Goal: Task Accomplishment & Management: Complete application form

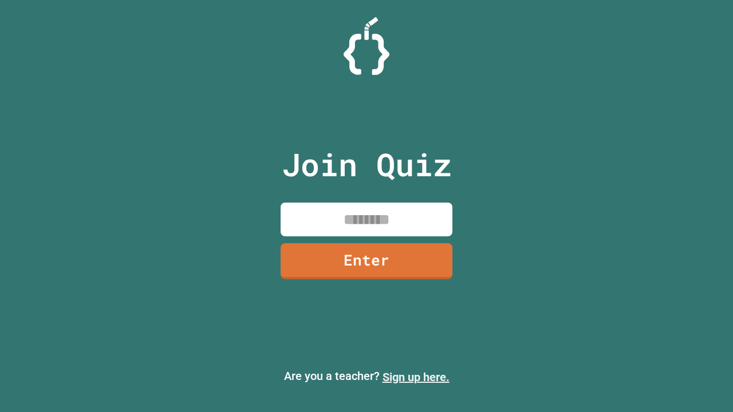
click at [416, 377] on link "Sign up here." at bounding box center [416, 378] width 67 height 14
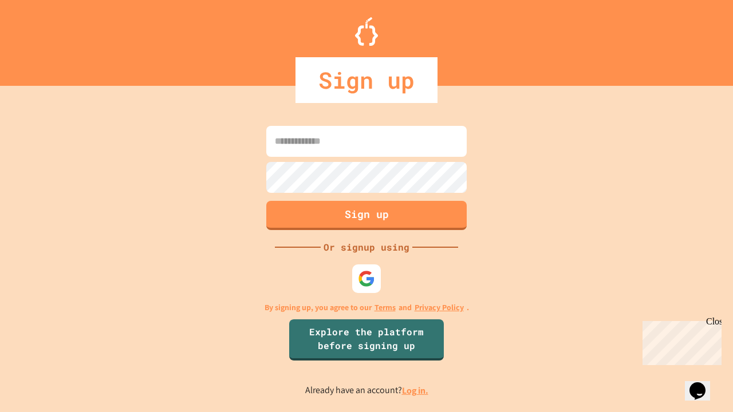
click at [416, 391] on link "Log in." at bounding box center [415, 391] width 26 height 12
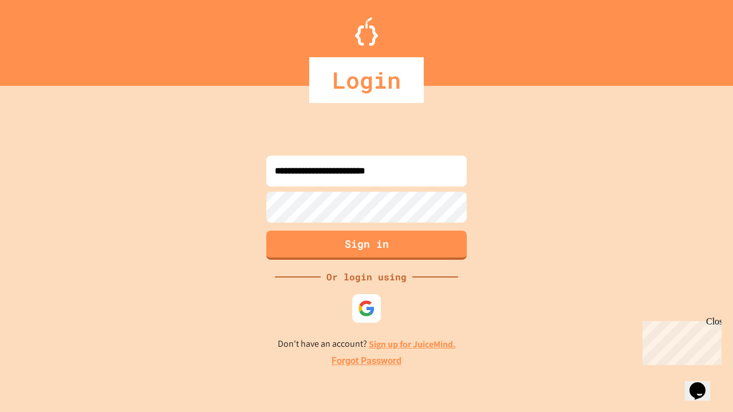
type input "**********"
